Goal: Find contact information: Find contact information

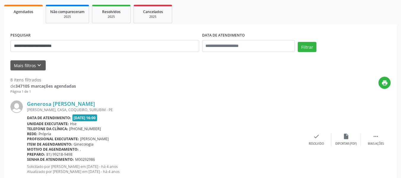
scroll to position [84, 0]
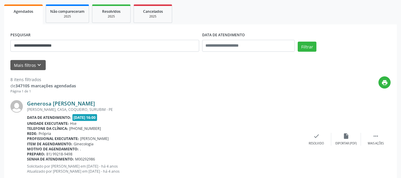
click at [84, 102] on link "Generosa [PERSON_NAME]" at bounding box center [61, 103] width 68 height 7
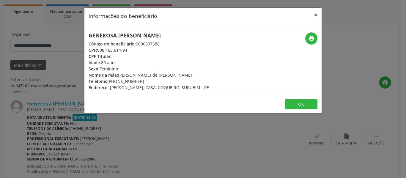
click at [313, 16] on button "×" at bounding box center [316, 15] width 12 height 15
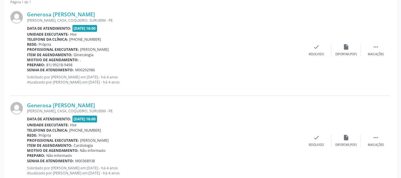
scroll to position [203, 0]
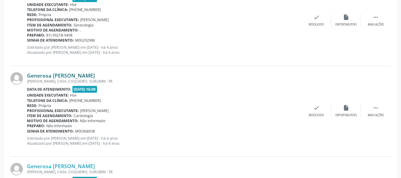
click at [94, 77] on link "Generosa [PERSON_NAME]" at bounding box center [61, 75] width 68 height 7
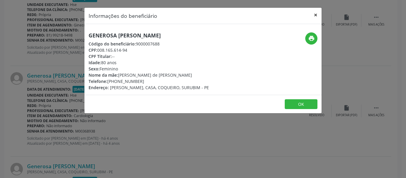
click at [313, 15] on button "×" at bounding box center [316, 15] width 12 height 15
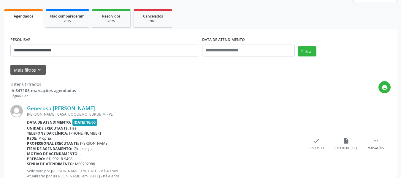
scroll to position [25, 0]
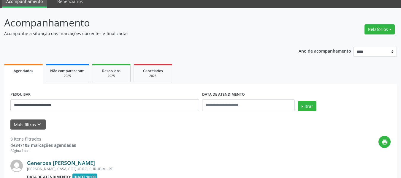
click at [76, 161] on link "Generosa [PERSON_NAME]" at bounding box center [61, 163] width 68 height 7
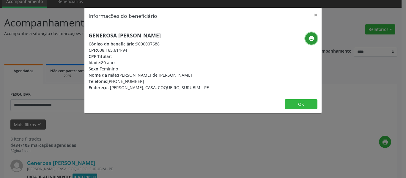
click at [312, 35] on icon "print" at bounding box center [311, 38] width 7 height 7
drag, startPoint x: 146, startPoint y: 83, endPoint x: 116, endPoint y: 81, distance: 30.1
click at [116, 81] on div "Telefone: [PHONE_NUMBER]" at bounding box center [149, 81] width 120 height 6
copy div "99484-5102"
drag, startPoint x: 200, startPoint y: 30, endPoint x: 83, endPoint y: 32, distance: 117.1
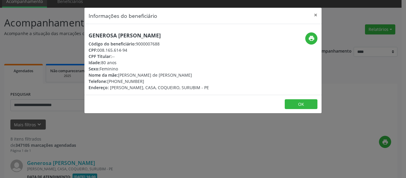
click at [83, 32] on div "Informações do beneficiário × Generosa [PERSON_NAME] Código do beneficiário: 90…" at bounding box center [203, 89] width 406 height 178
copy h5 "Generosa [PERSON_NAME]"
click at [314, 15] on button "×" at bounding box center [316, 15] width 12 height 15
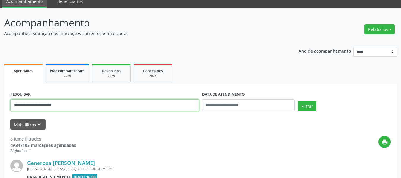
click at [80, 105] on input "**********" at bounding box center [104, 105] width 189 height 12
type input "**********"
click at [80, 105] on input "**********" at bounding box center [104, 105] width 189 height 12
